Goal: Task Accomplishment & Management: Use online tool/utility

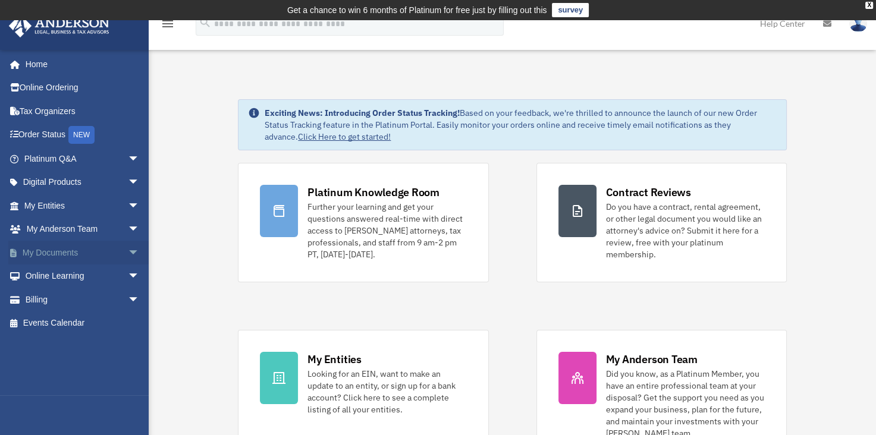
click at [40, 250] on link "My Documents arrow_drop_down" at bounding box center [82, 253] width 149 height 24
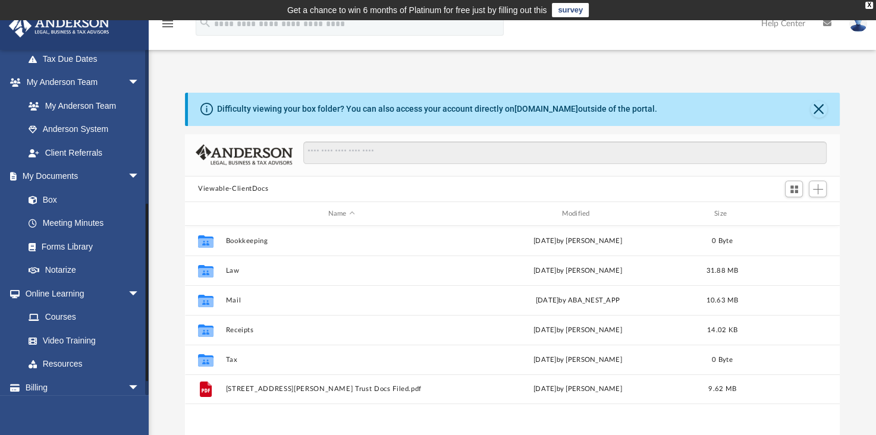
scroll to position [291, 0]
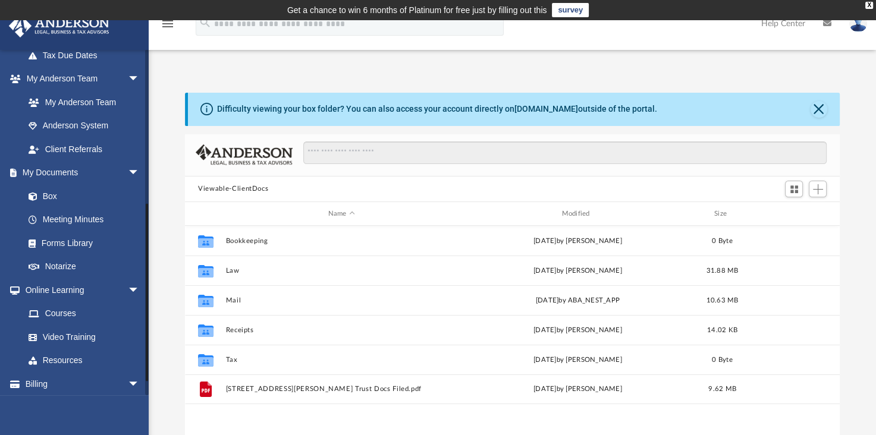
drag, startPoint x: 146, startPoint y: 214, endPoint x: 147, endPoint y: 293, distance: 78.5
click at [147, 293] on div at bounding box center [147, 222] width 4 height 346
click at [57, 197] on link "Box" at bounding box center [87, 196] width 141 height 24
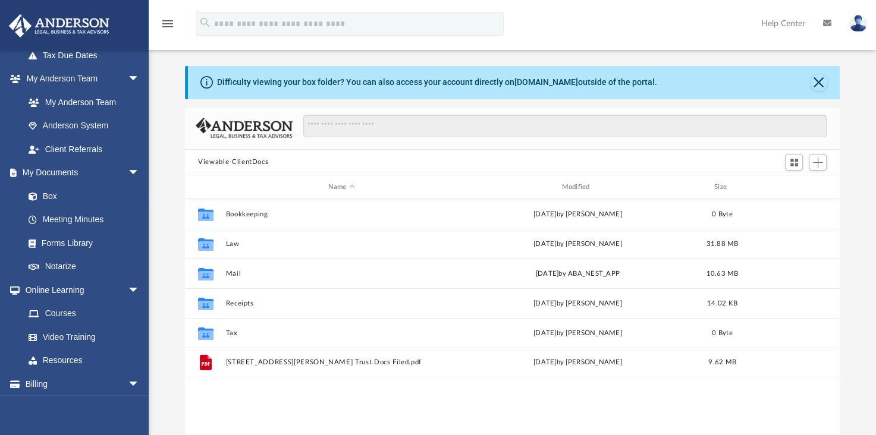
scroll to position [26, 0]
click at [819, 158] on span "Add" at bounding box center [818, 163] width 10 height 10
click at [790, 186] on li "Upload" at bounding box center [801, 186] width 38 height 12
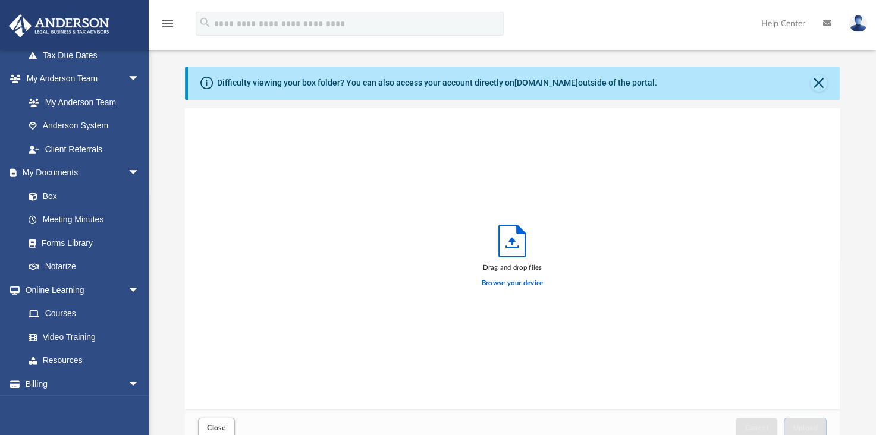
scroll to position [293, 645]
click at [517, 282] on label "Browse your device" at bounding box center [513, 283] width 62 height 11
click at [0, 0] on input "Browse your device" at bounding box center [0, 0] width 0 height 0
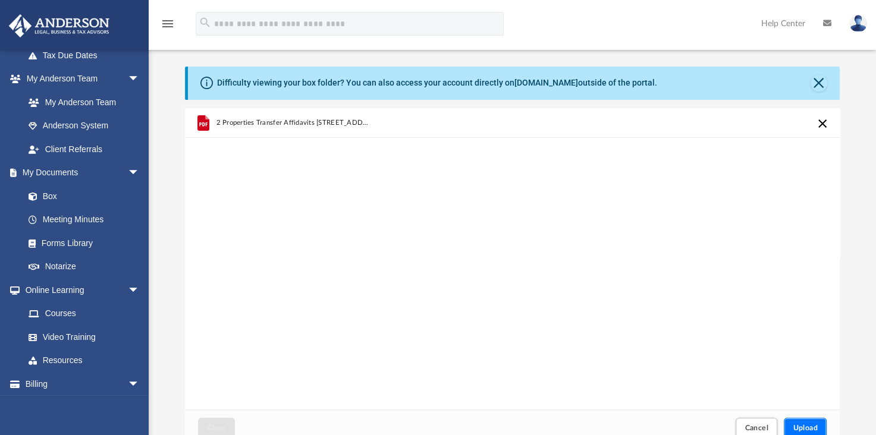
click at [801, 431] on span "Upload" at bounding box center [805, 428] width 25 height 7
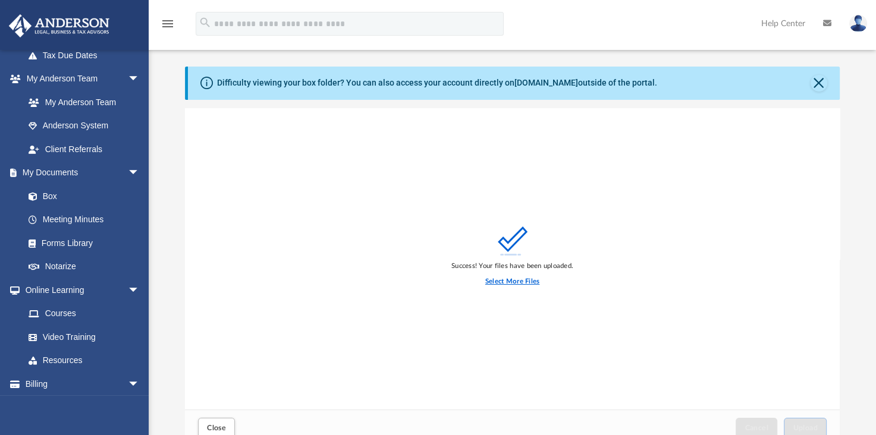
click at [506, 282] on label "Select More Files" at bounding box center [512, 282] width 54 height 11
click at [0, 0] on input "Select More Files" at bounding box center [0, 0] width 0 height 0
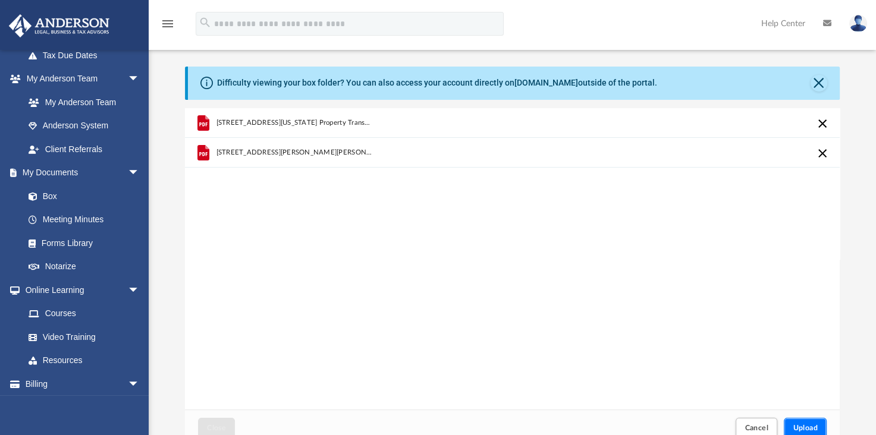
click at [814, 429] on span "Upload" at bounding box center [805, 428] width 25 height 7
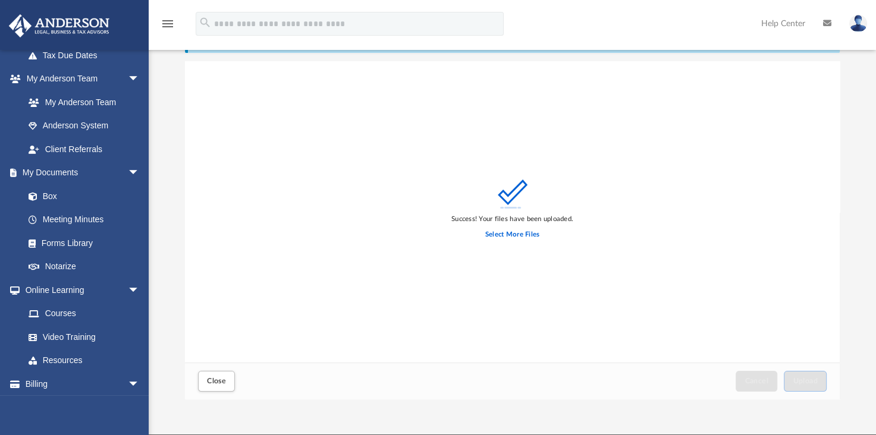
scroll to position [0, 0]
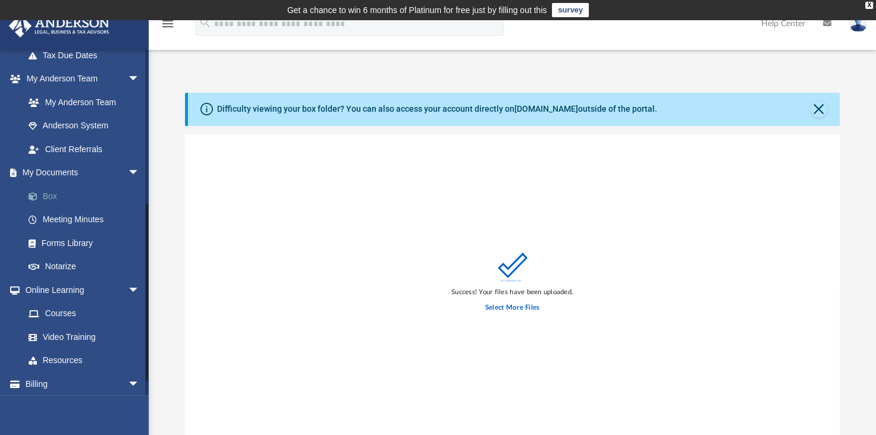
click at [59, 202] on link "Box" at bounding box center [87, 196] width 141 height 24
click at [84, 221] on link "Meeting Minutes" at bounding box center [87, 220] width 141 height 24
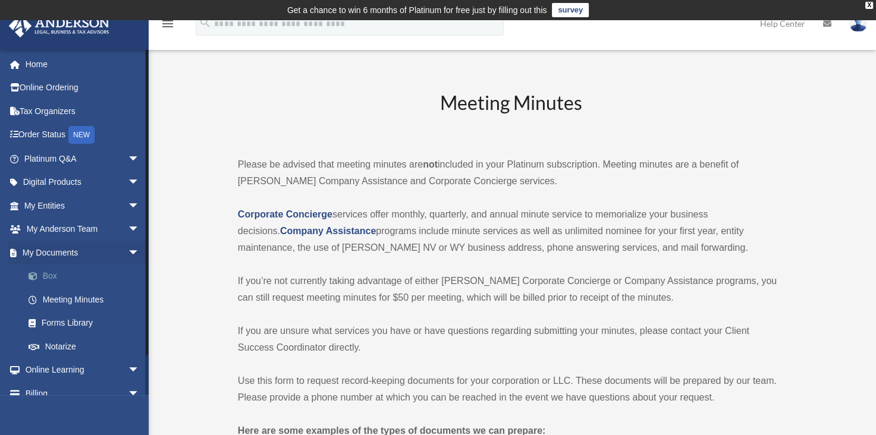
click at [51, 274] on link "Box" at bounding box center [87, 277] width 141 height 24
